Goal: Information Seeking & Learning: Learn about a topic

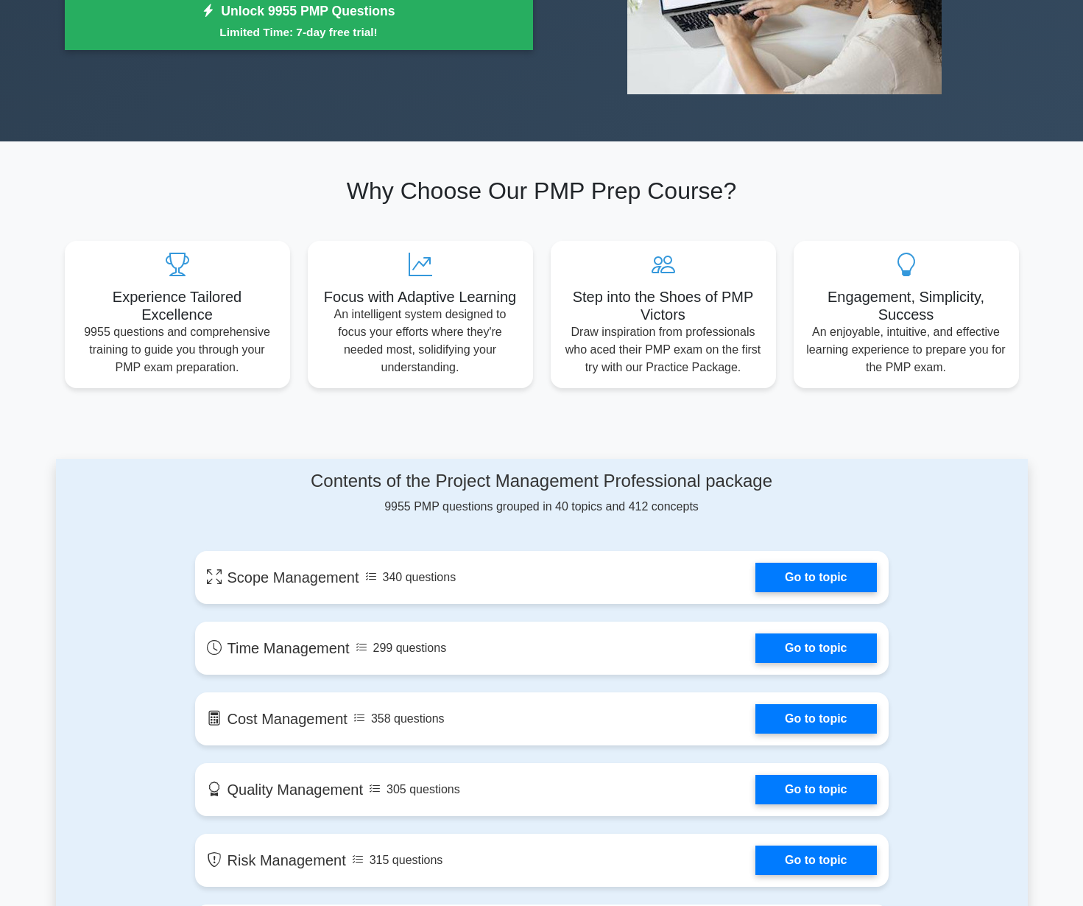
scroll to position [358, 0]
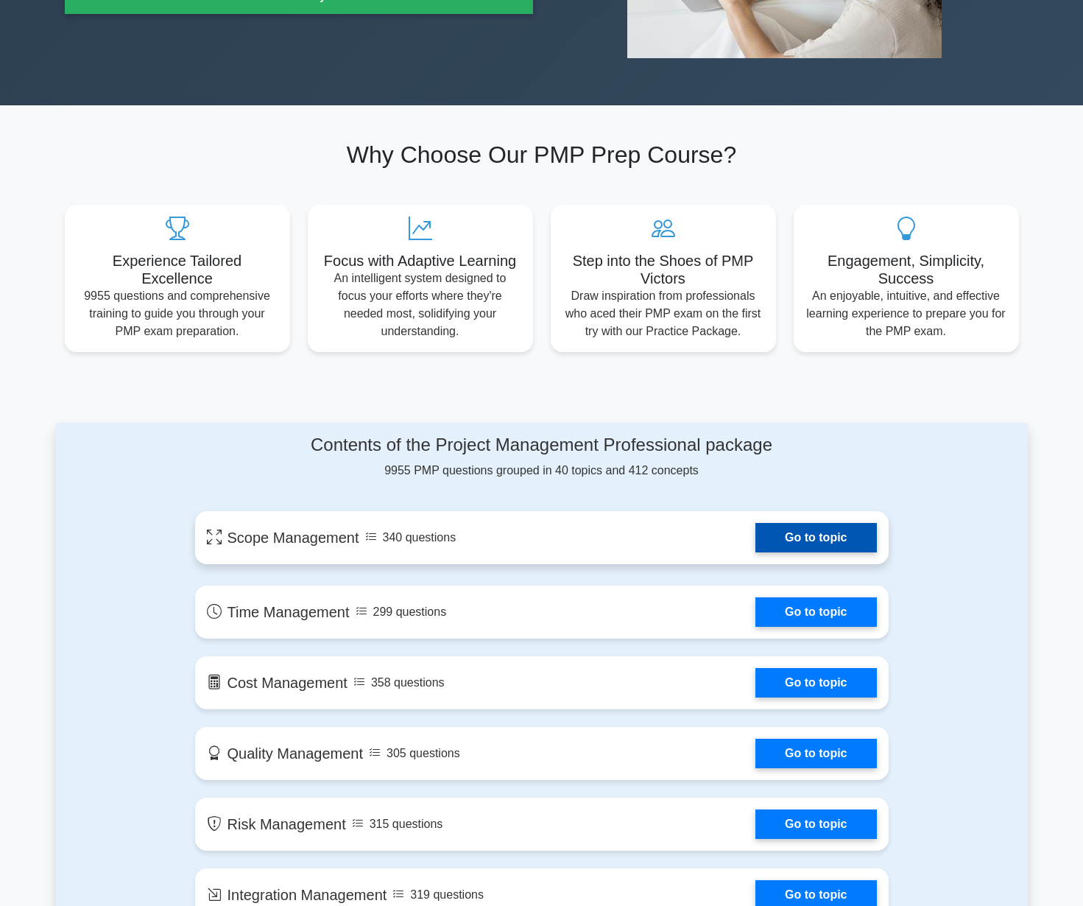
click at [793, 532] on link "Go to topic" at bounding box center [816, 537] width 121 height 29
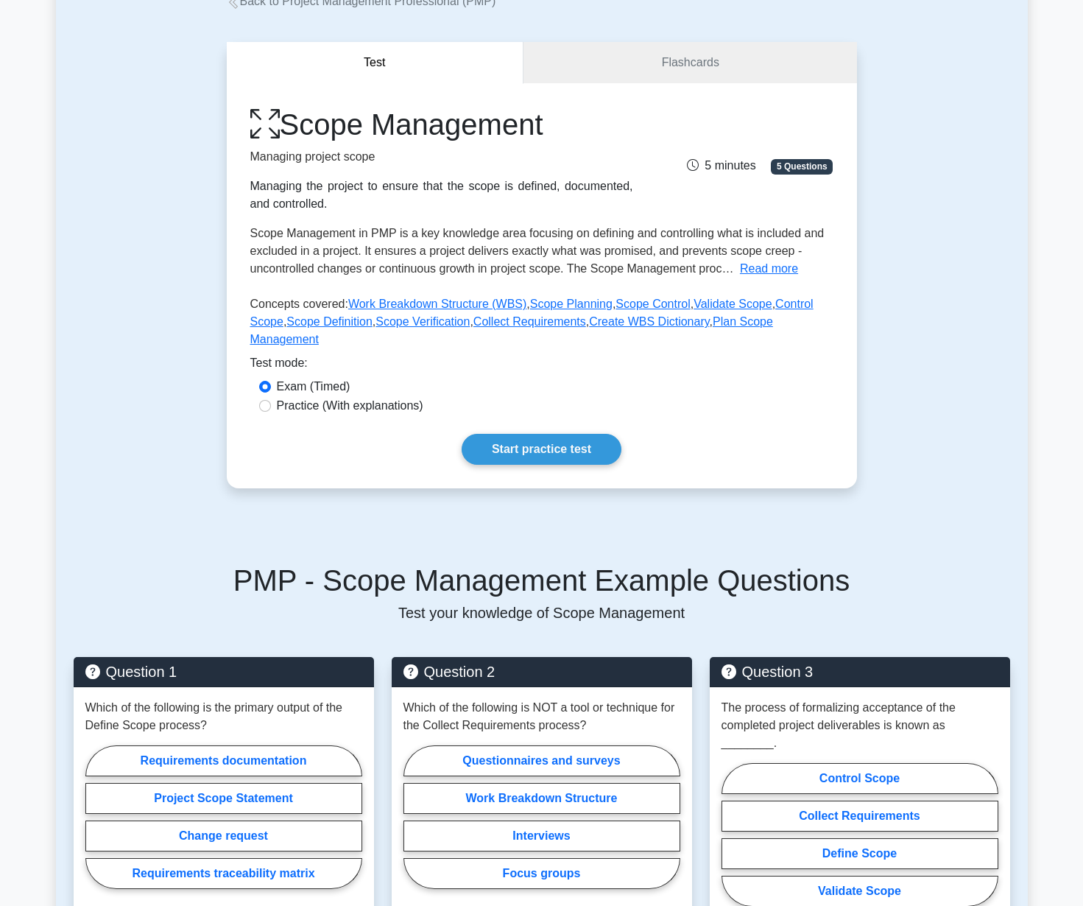
scroll to position [128, 0]
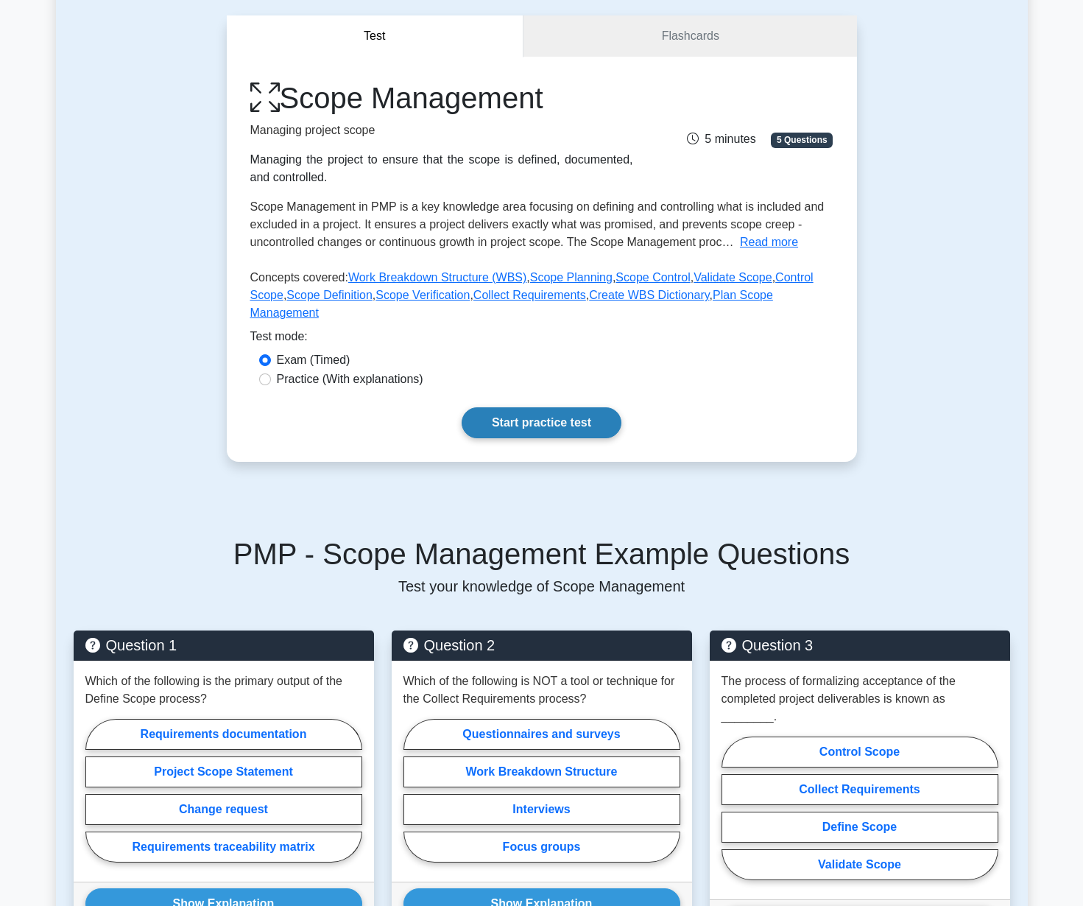
click at [532, 407] on link "Start practice test" at bounding box center [542, 422] width 160 height 31
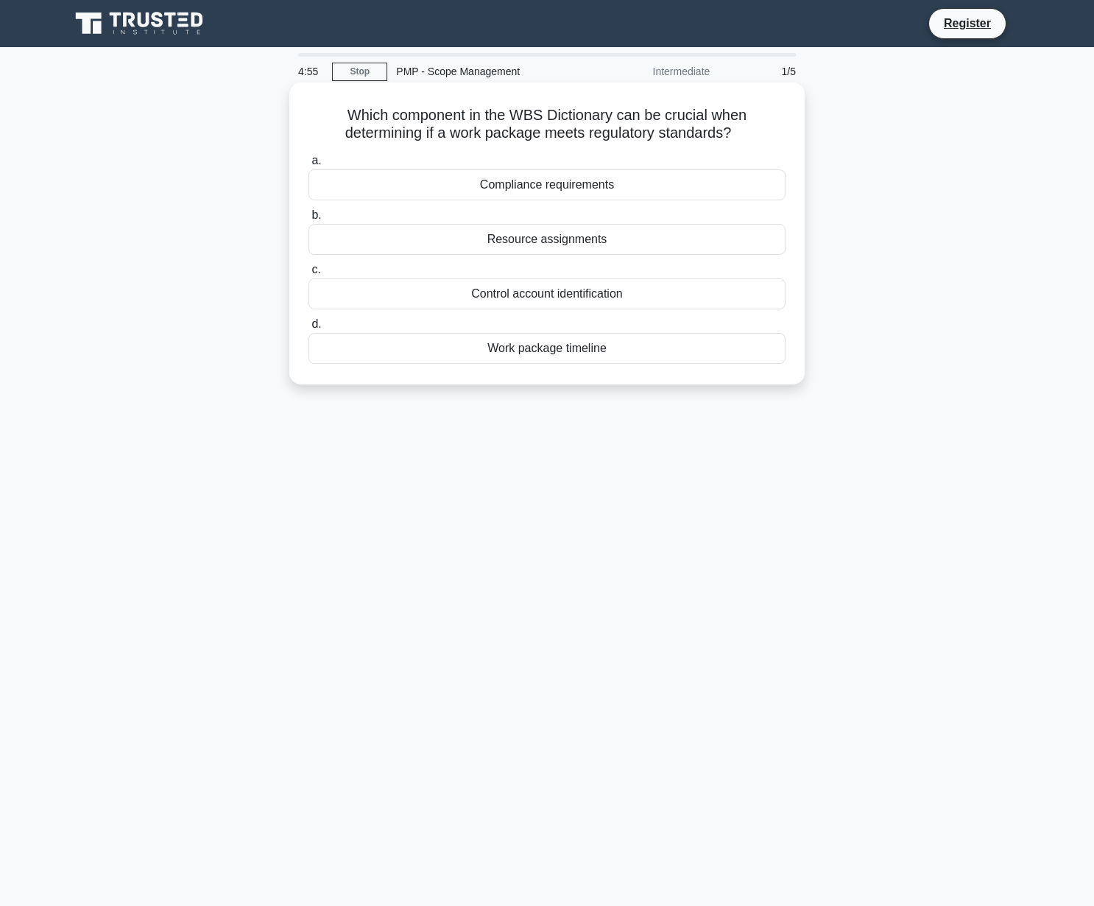
drag, startPoint x: 307, startPoint y: 112, endPoint x: 723, endPoint y: 130, distance: 416.5
click at [723, 130] on h5 "Which component in the WBS Dictionary can be crucial when determining if a work…" at bounding box center [547, 124] width 480 height 37
click at [560, 181] on div "Compliance requirements" at bounding box center [547, 184] width 477 height 31
click at [309, 166] on input "a. Compliance requirements" at bounding box center [309, 161] width 0 height 10
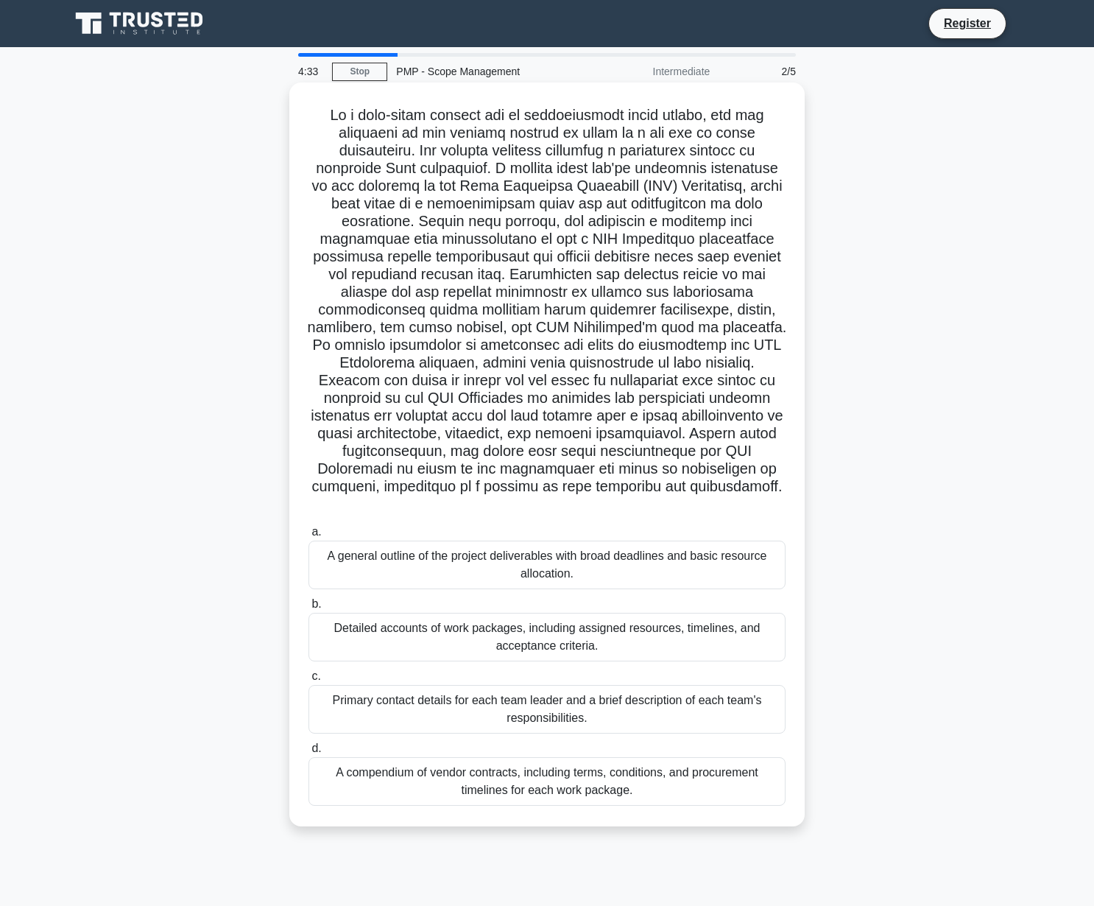
click at [543, 619] on div "Detailed accounts of work packages, including assigned resources, timelines, an…" at bounding box center [547, 637] width 477 height 49
click at [309, 609] on input "b. Detailed accounts of work packages, including assigned resources, timelines,…" at bounding box center [309, 604] width 0 height 10
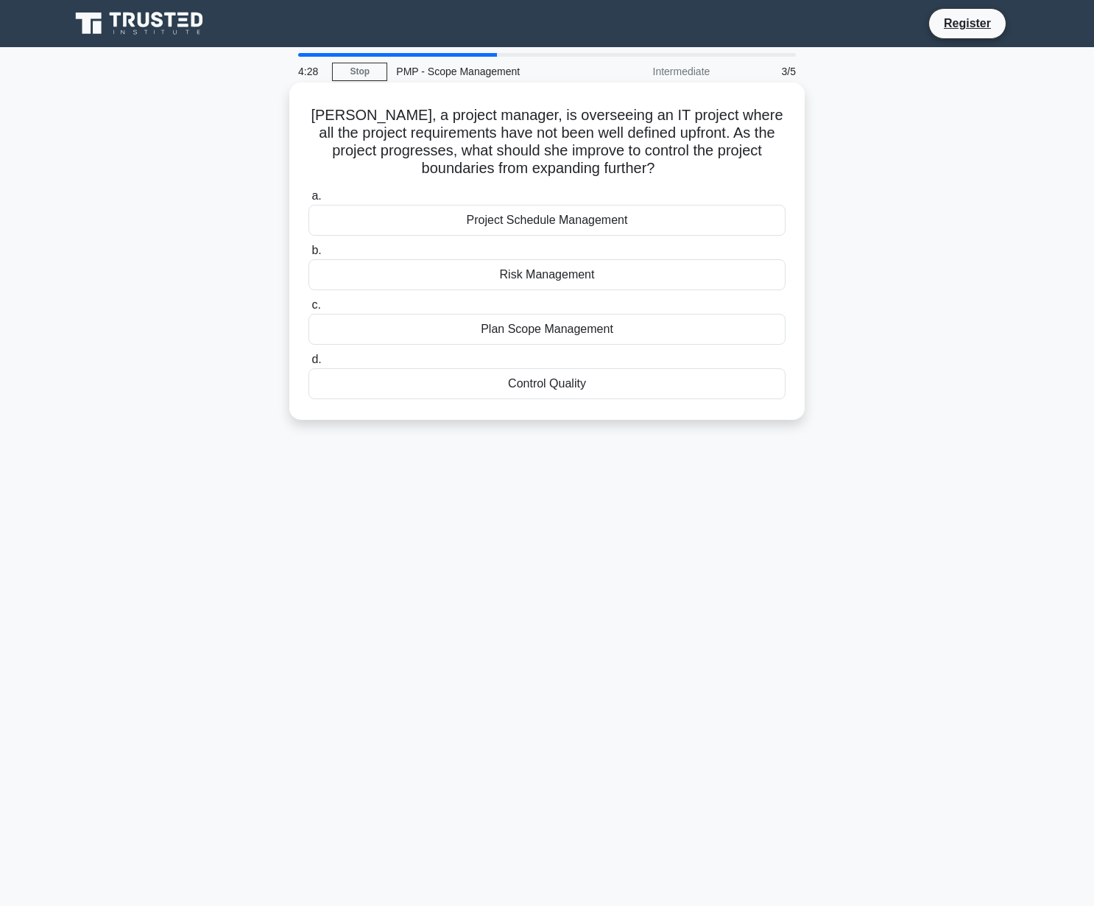
drag, startPoint x: 316, startPoint y: 112, endPoint x: 563, endPoint y: 138, distance: 248.8
click at [641, 166] on h5 "Lisa, a project manager, is overseeing an IT project where all the project requ…" at bounding box center [547, 142] width 480 height 72
drag, startPoint x: 289, startPoint y: 204, endPoint x: 462, endPoint y: 414, distance: 272.0
click at [462, 414] on div "Lisa, a project manager, is overseeing an IT project where all the project requ…" at bounding box center [547, 263] width 972 height 355
copy div "a. Project Schedule Management b. Risk Management c. Plan Scope Management d. C…"
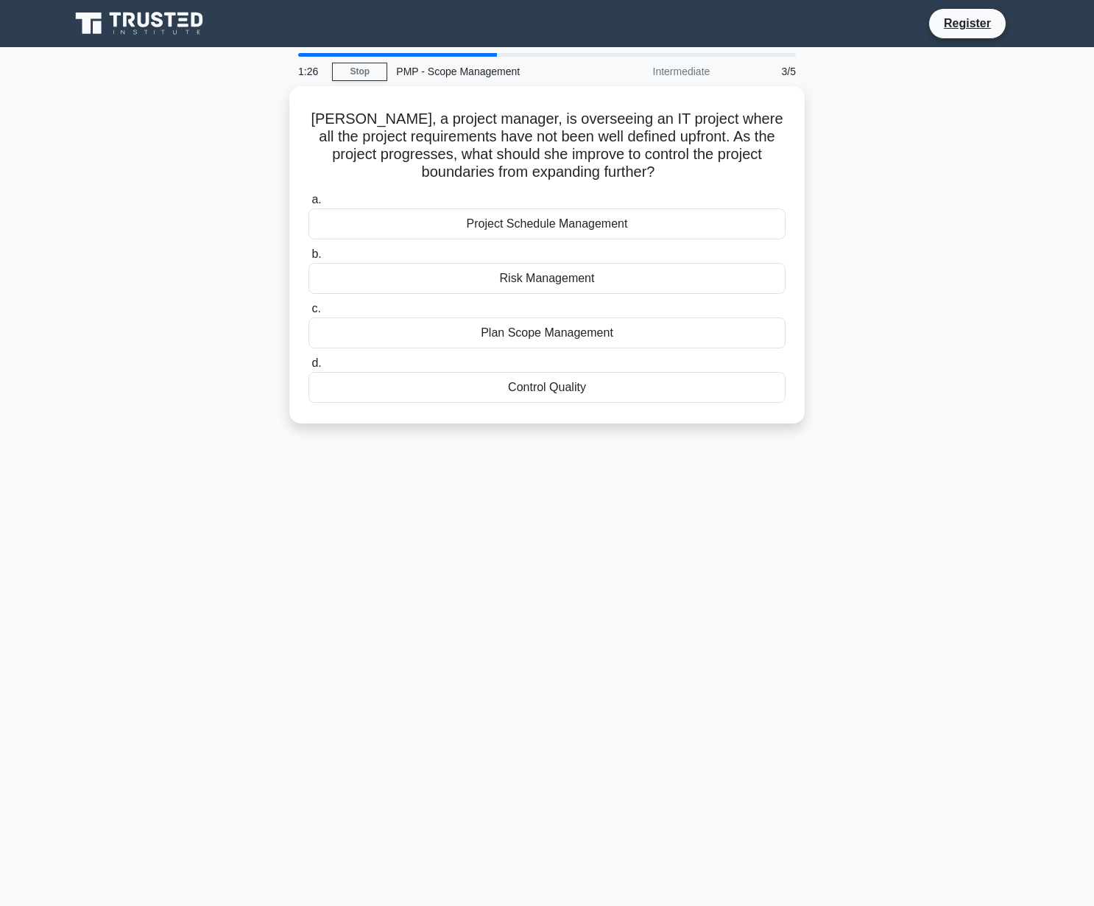
click at [856, 292] on div "Lisa, a project manager, is overseeing an IT project where all the project requ…" at bounding box center [547, 263] width 972 height 355
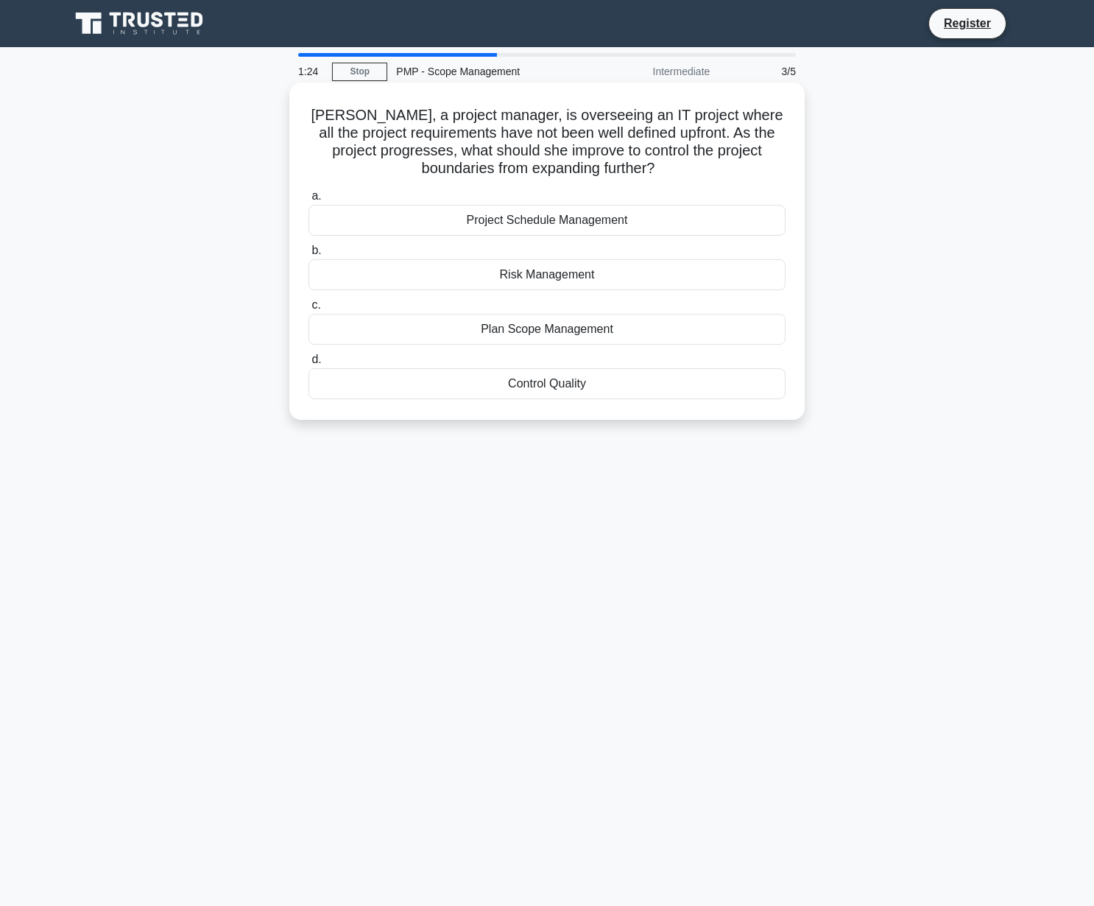
click at [674, 323] on div "Plan Scope Management" at bounding box center [547, 329] width 477 height 31
click at [309, 310] on input "c. Plan Scope Management" at bounding box center [309, 305] width 0 height 10
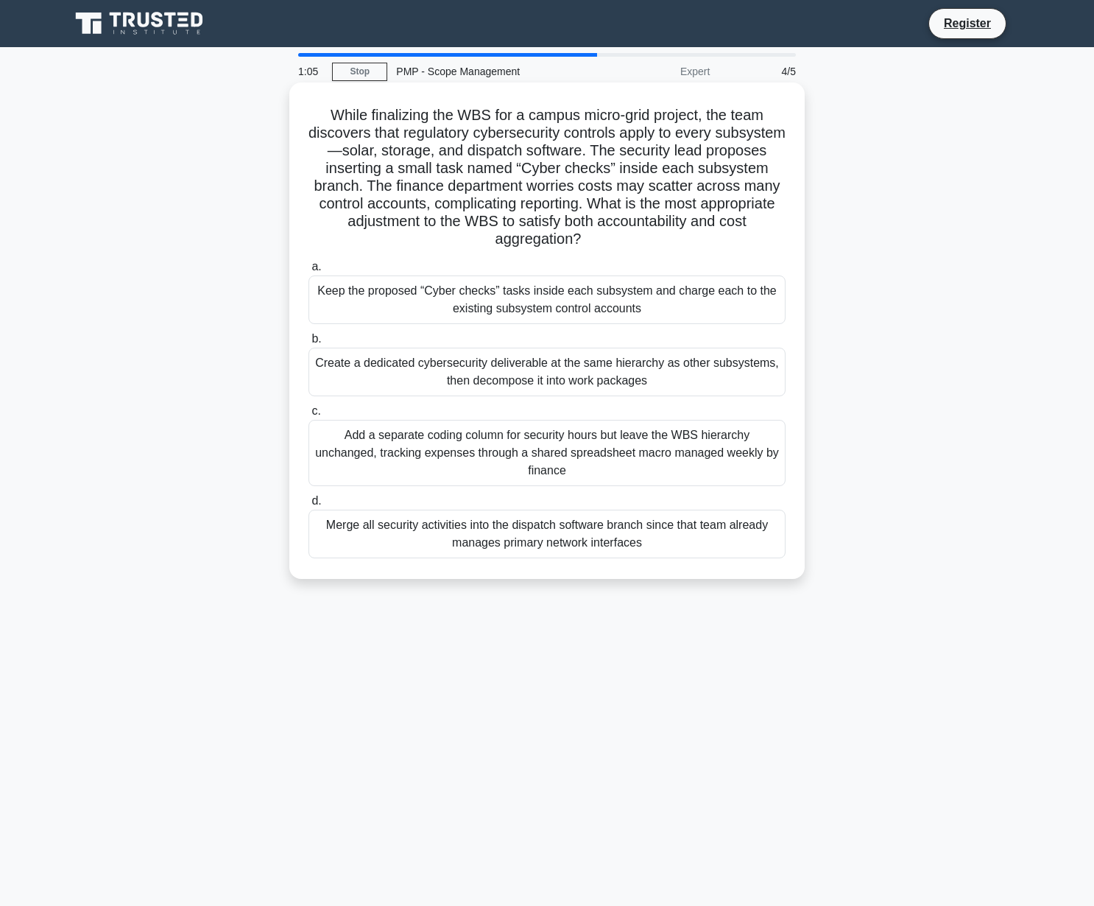
click at [585, 377] on div "Create a dedicated cybersecurity deliverable at the same hierarchy as other sub…" at bounding box center [547, 372] width 477 height 49
click at [309, 344] on input "b. Create a dedicated cybersecurity deliverable at the same hierarchy as other …" at bounding box center [309, 339] width 0 height 10
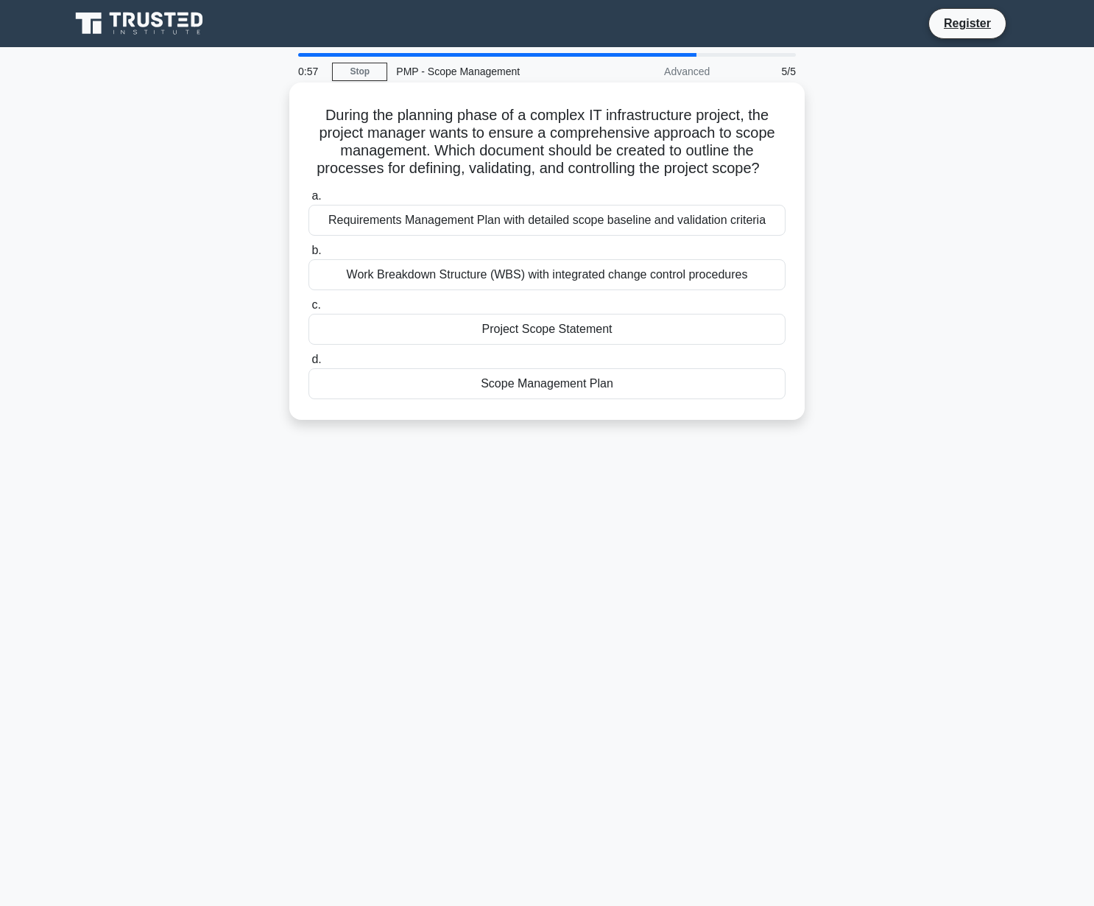
drag, startPoint x: 326, startPoint y: 114, endPoint x: 661, endPoint y: 412, distance: 447.6
click at [661, 412] on div "During the planning phase of a complex IT infrastructure project, the project m…" at bounding box center [547, 251] width 504 height 326
copy div "a. Requirements Management Plan with detailed scope baseline and validation cri…"
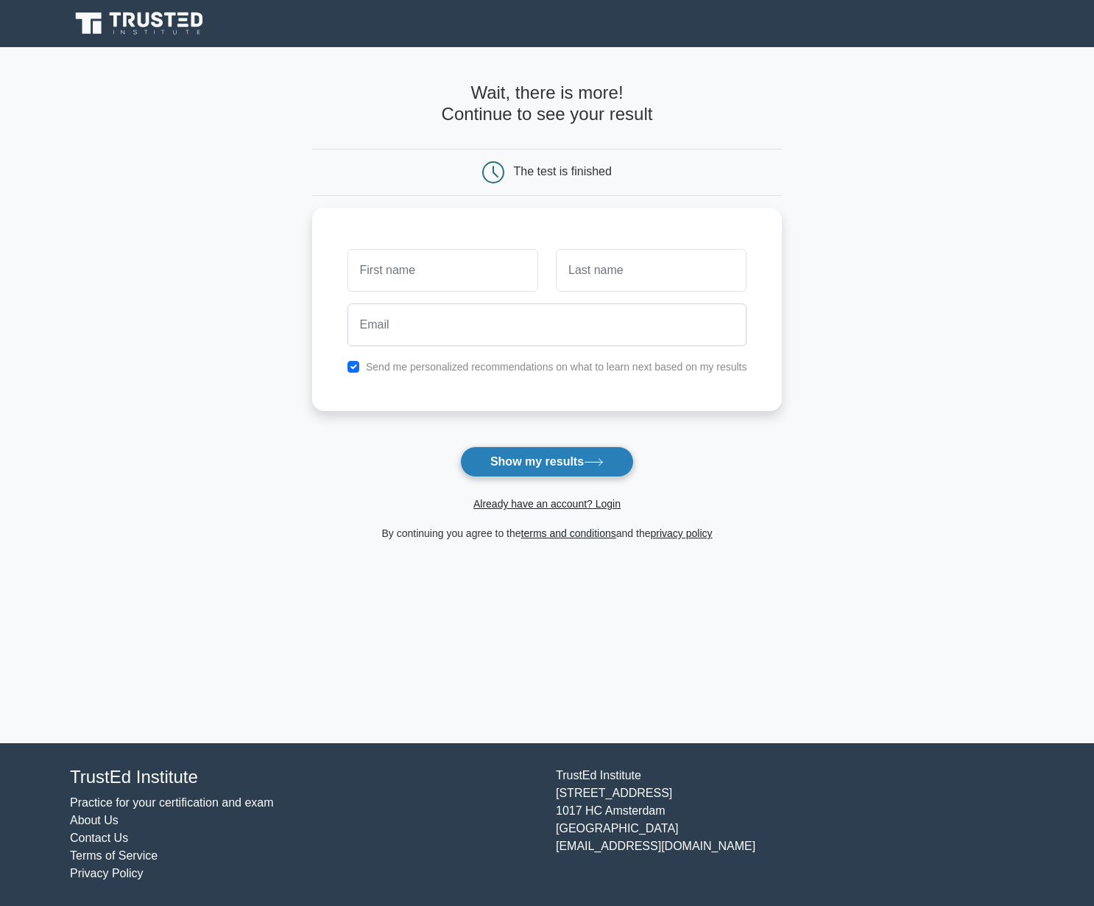
click at [568, 471] on button "Show my results" at bounding box center [547, 461] width 174 height 31
type input "L"
type input "Carlo"
type input "Croccolo"
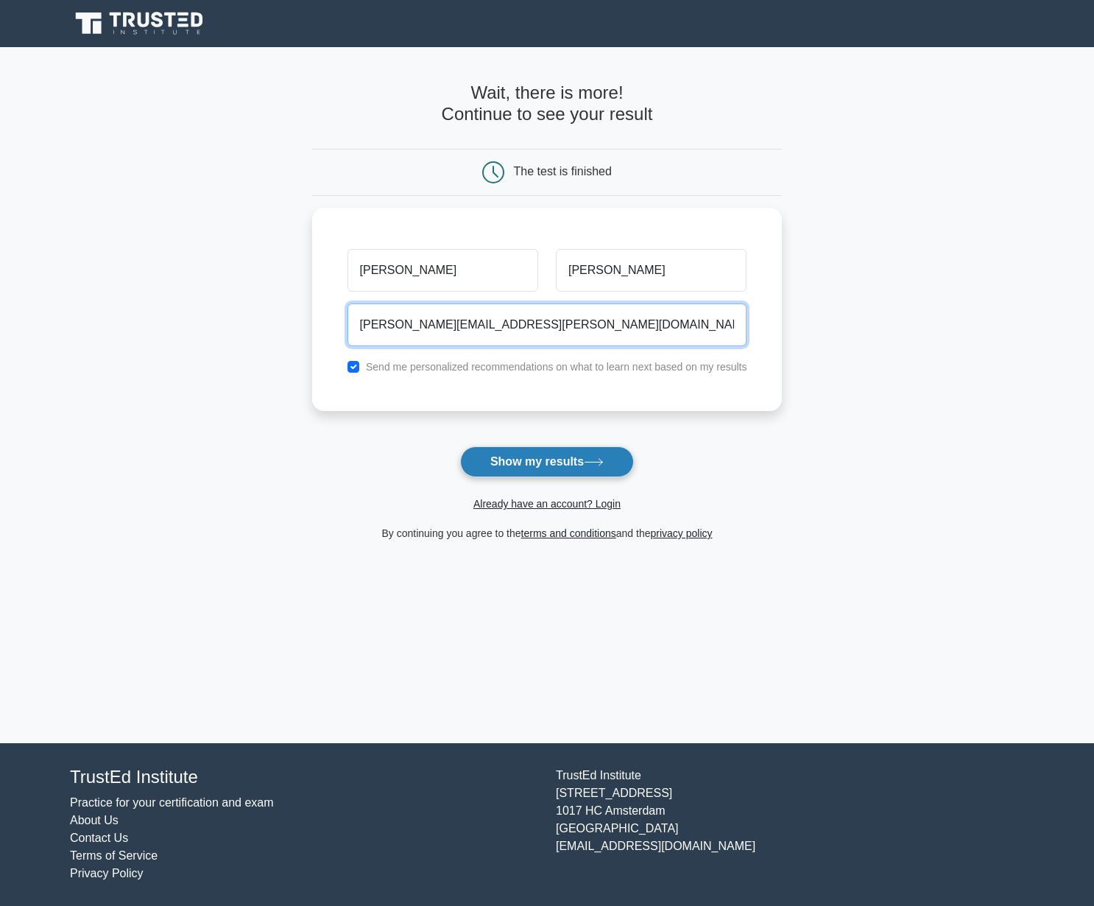
type input "carlo@croccolo.com"
click at [544, 454] on button "Show my results" at bounding box center [547, 461] width 174 height 31
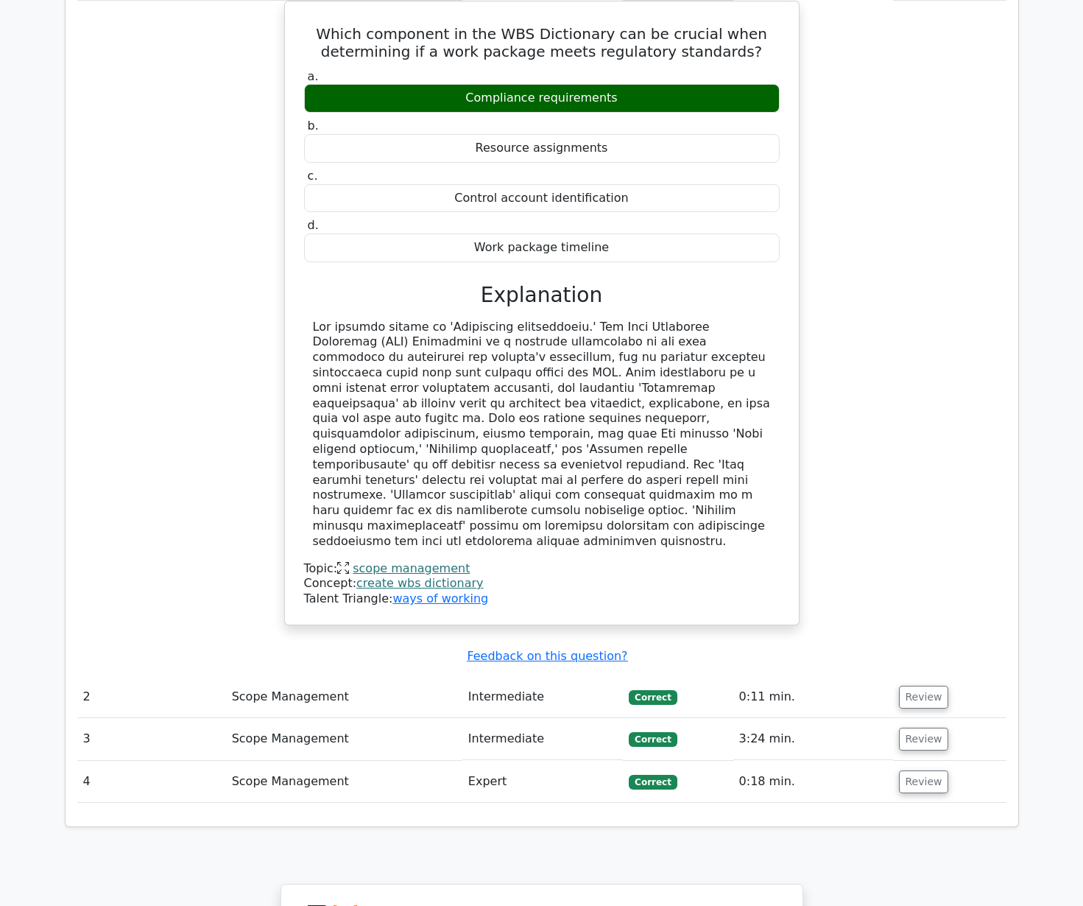
scroll to position [1262, 0]
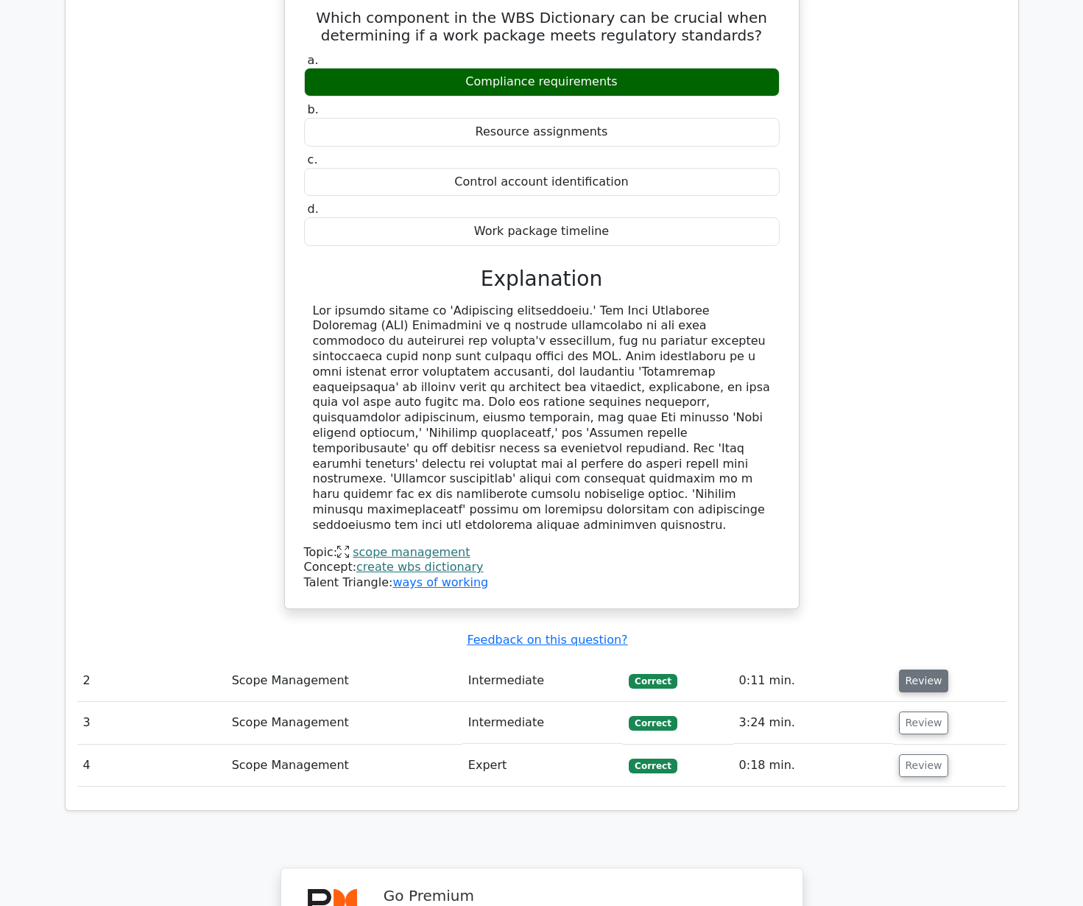
click at [912, 669] on button "Review" at bounding box center [924, 680] width 50 height 23
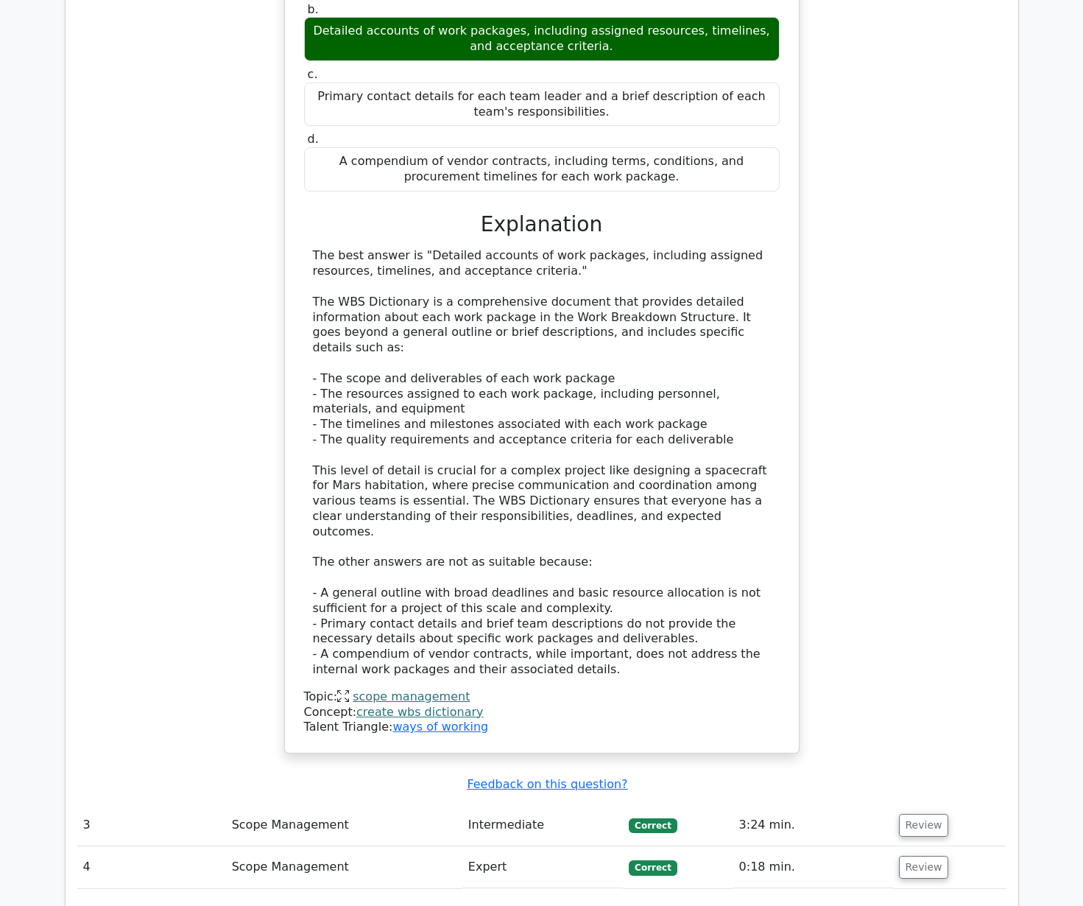
scroll to position [2513, 0]
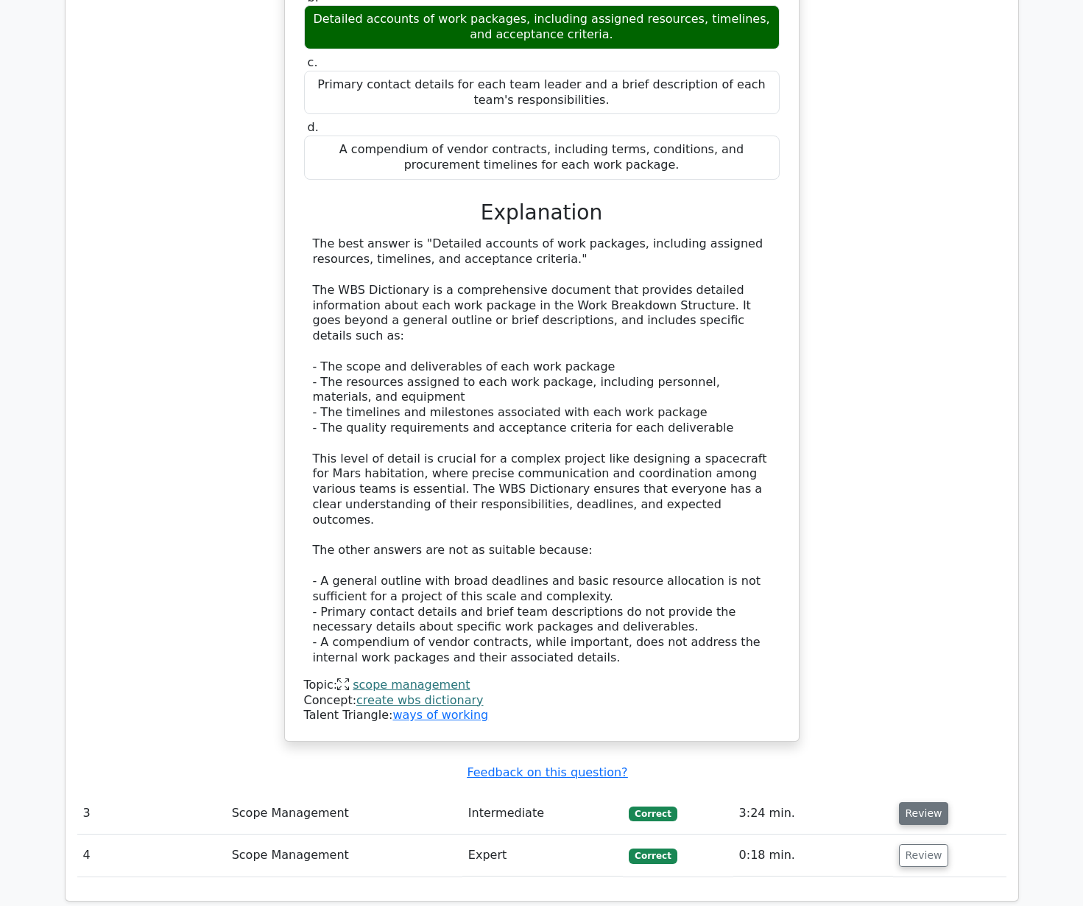
click at [916, 802] on button "Review" at bounding box center [924, 813] width 50 height 23
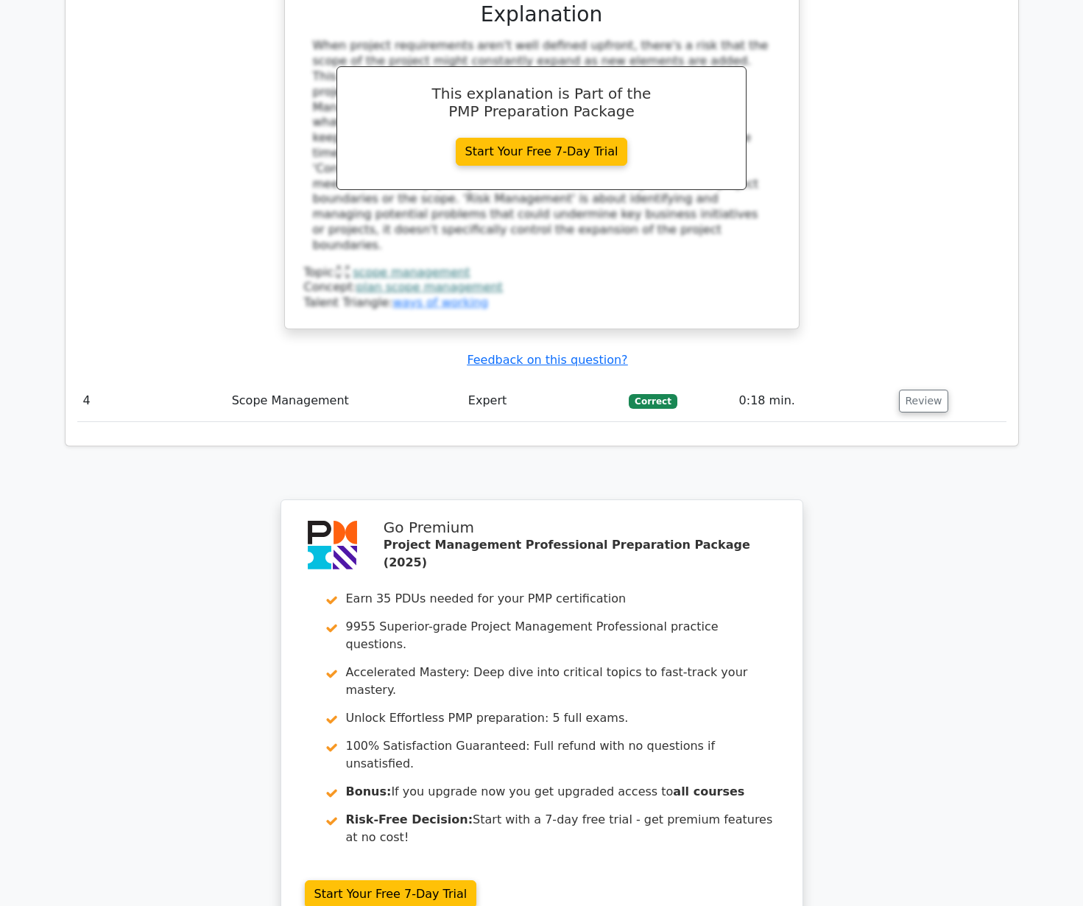
scroll to position [3670, 0]
